Goal: Communication & Community: Participate in discussion

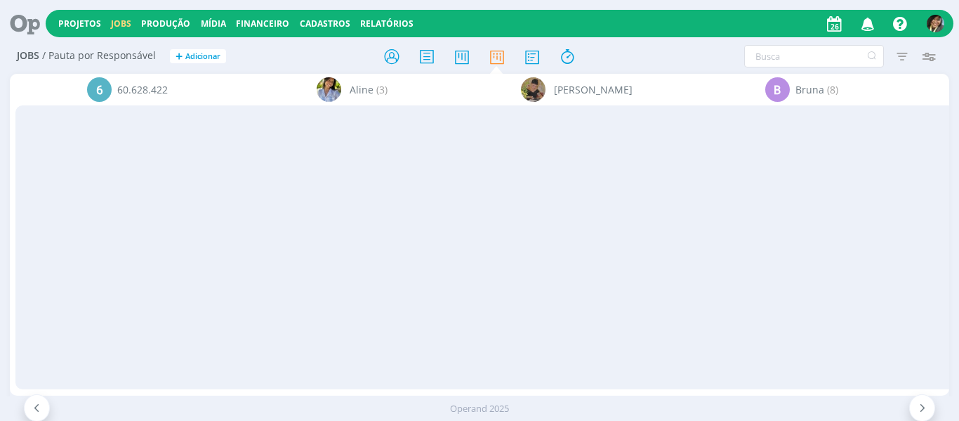
scroll to position [116, 0]
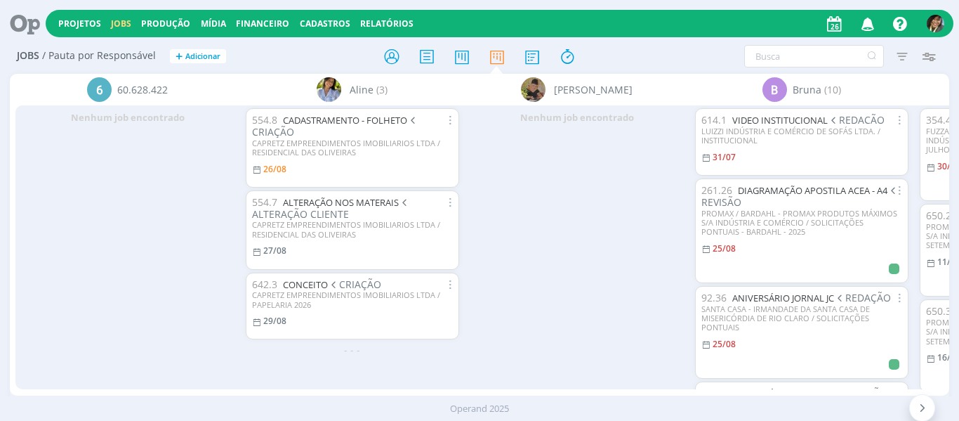
click at [869, 20] on icon "button" at bounding box center [868, 23] width 25 height 24
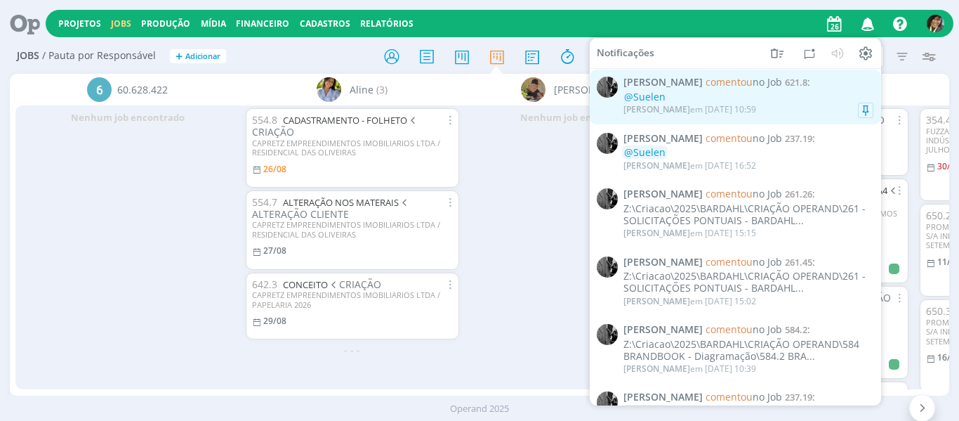
click at [770, 84] on span "Pablo comentou no Job 621.8 :" at bounding box center [749, 83] width 250 height 12
